Goal: Transaction & Acquisition: Purchase product/service

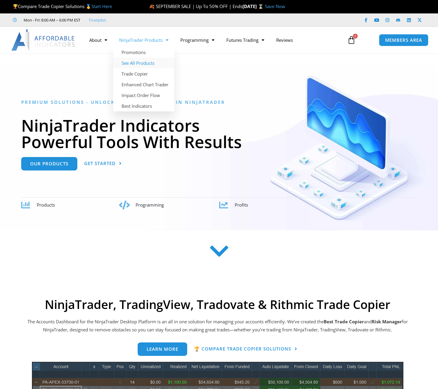
click at [154, 65] on link "See All Products" at bounding box center [143, 63] width 61 height 11
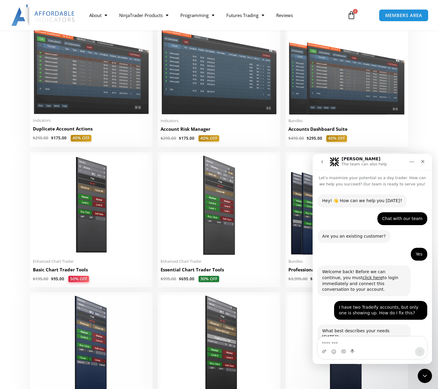
scroll to position [199, 0]
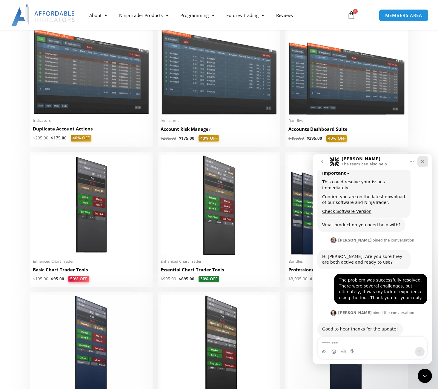
click at [424, 160] on icon "Close" at bounding box center [422, 161] width 5 height 5
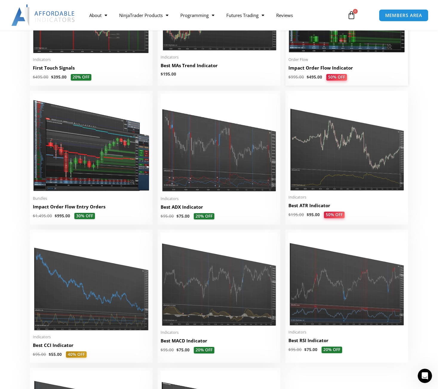
scroll to position [977, 0]
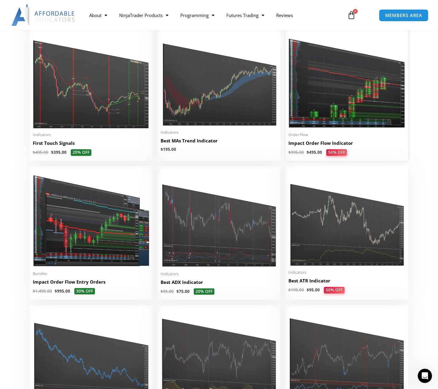
click at [347, 107] on img at bounding box center [346, 78] width 117 height 100
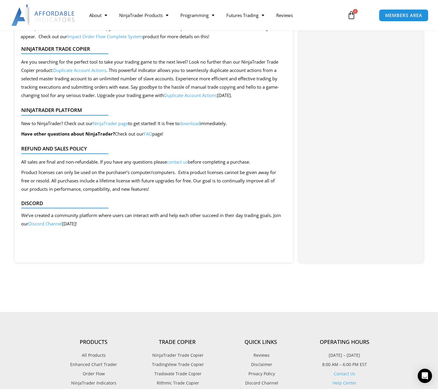
scroll to position [714, 0]
